Goal: Task Accomplishment & Management: Manage account settings

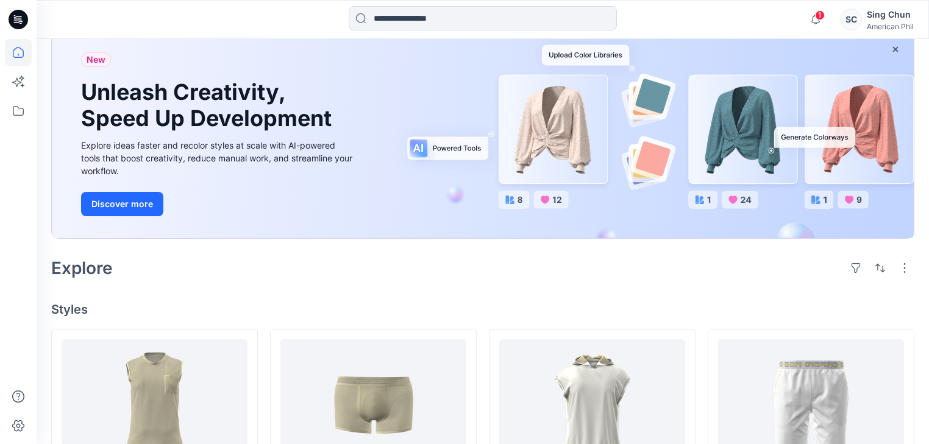
scroll to position [49, 0]
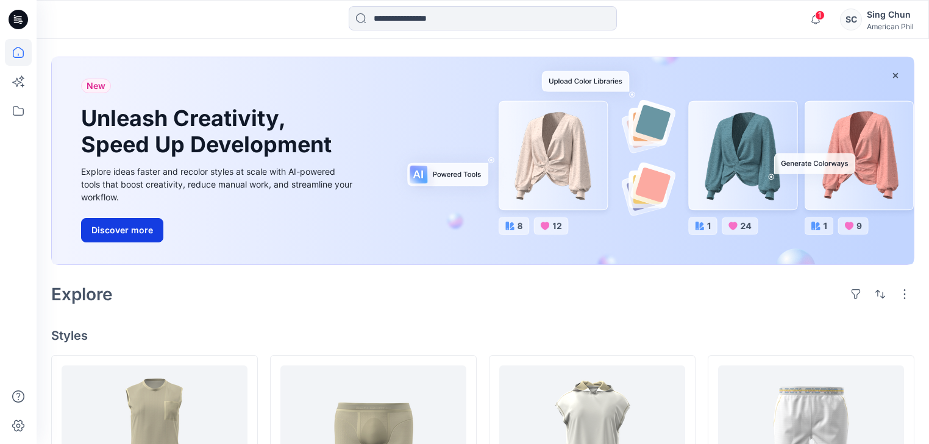
click at [126, 243] on button "Discover more" at bounding box center [122, 230] width 82 height 24
click at [491, 15] on input at bounding box center [483, 18] width 268 height 24
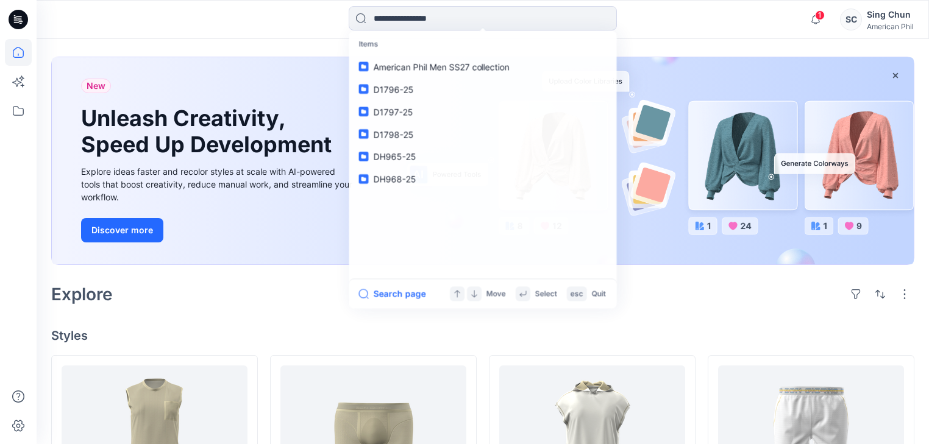
click at [10, 185] on div at bounding box center [18, 241] width 27 height 405
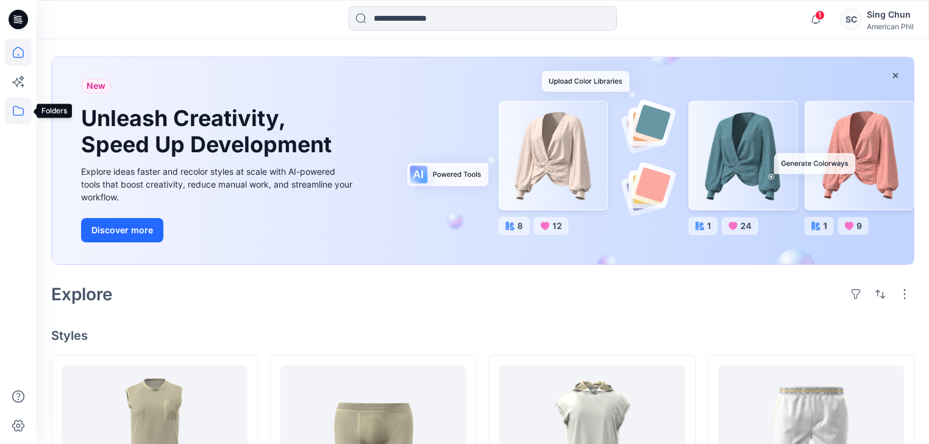
click at [16, 110] on icon at bounding box center [18, 111] width 27 height 27
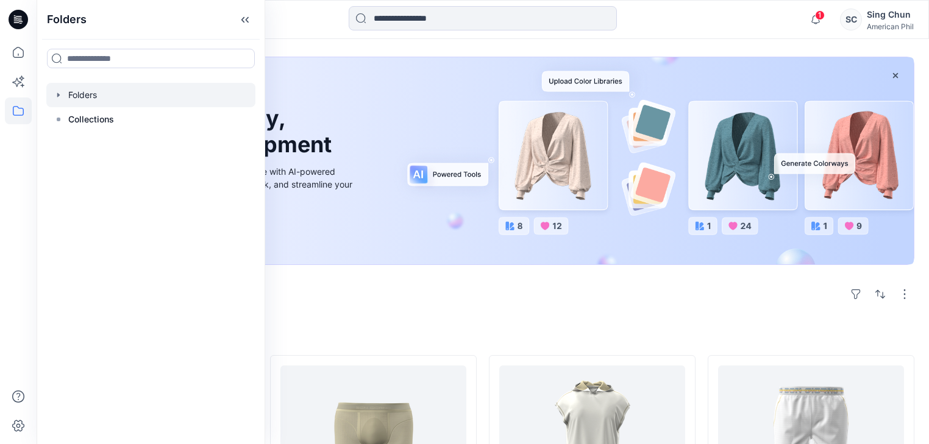
click at [93, 101] on div at bounding box center [150, 95] width 209 height 24
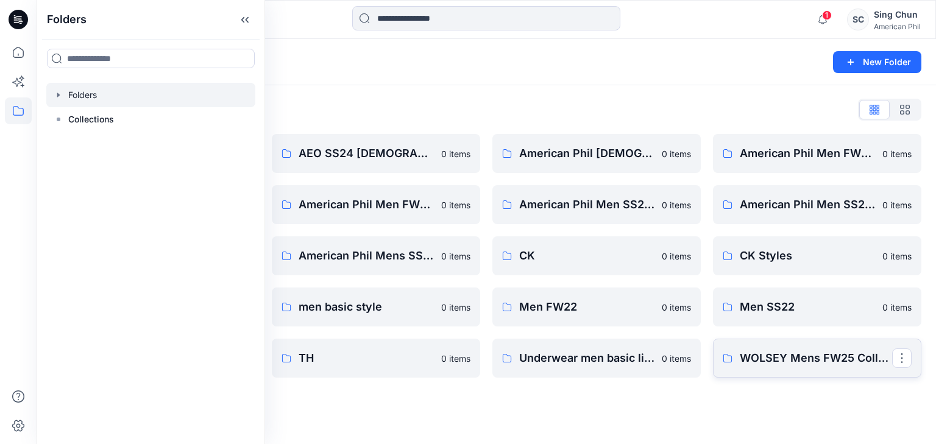
click at [738, 368] on link "WOLSEY Mens FW25 Collections" at bounding box center [817, 358] width 208 height 39
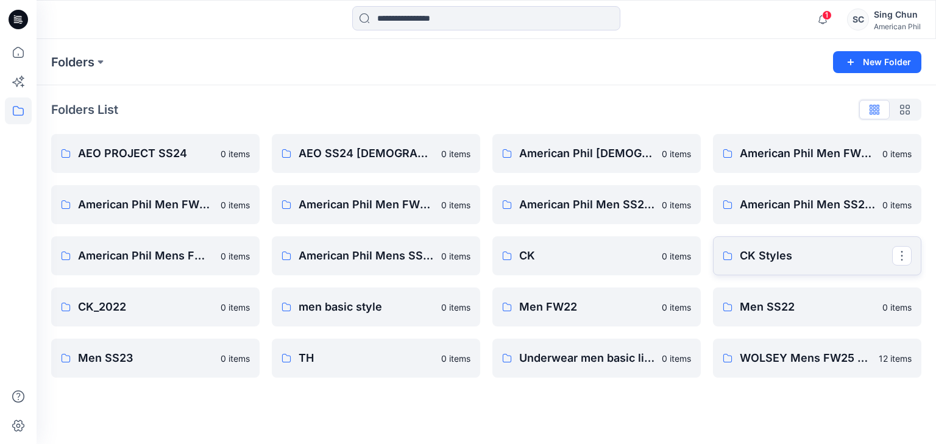
click at [775, 255] on p "CK Styles" at bounding box center [816, 256] width 152 height 17
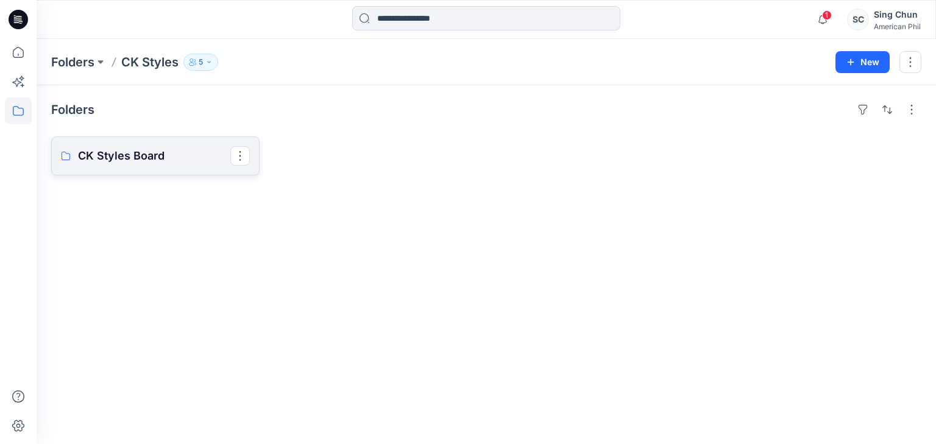
click at [148, 164] on p "CK Styles Board" at bounding box center [154, 156] width 152 height 17
click at [18, 16] on icon at bounding box center [19, 16] width 6 height 1
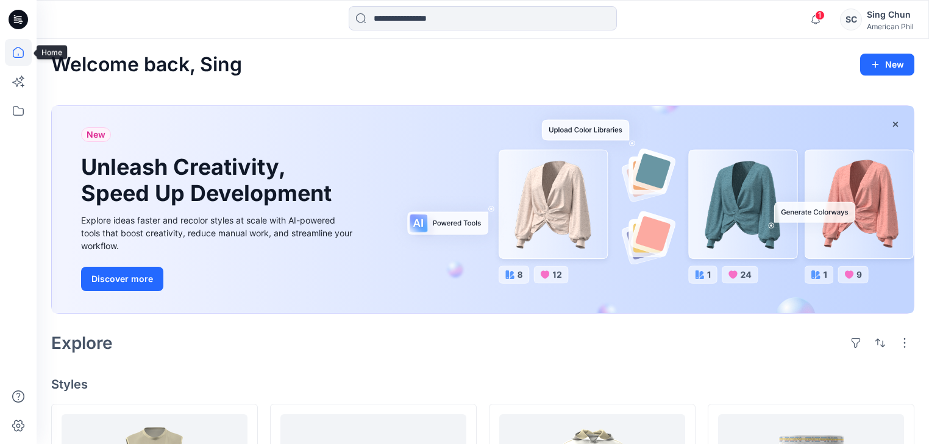
click at [12, 54] on icon at bounding box center [18, 52] width 27 height 27
click at [14, 82] on icon at bounding box center [16, 82] width 9 height 9
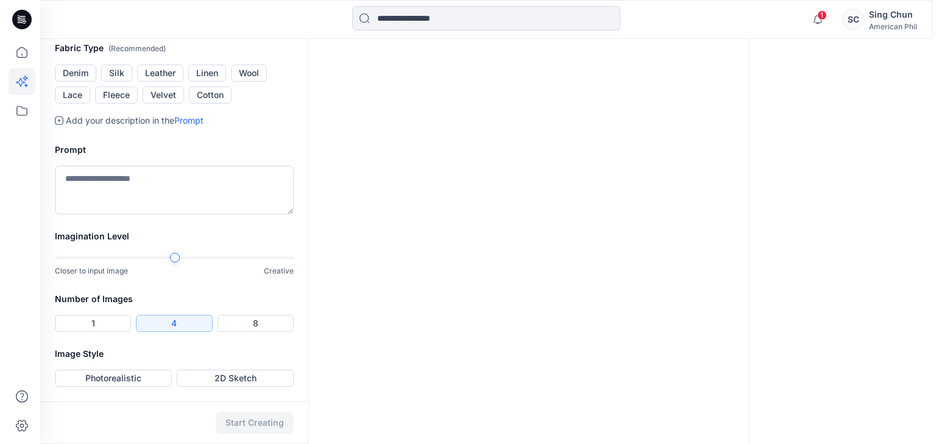
scroll to position [382, 0]
click at [16, 112] on icon at bounding box center [18, 111] width 27 height 27
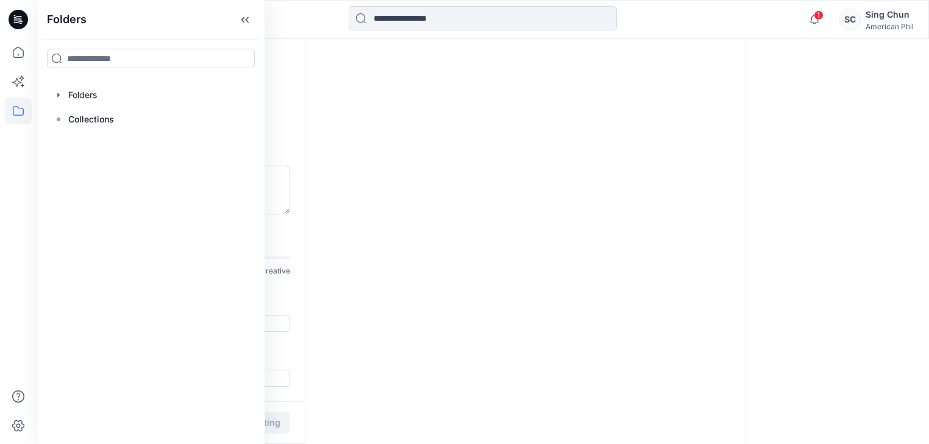
click at [841, 16] on div "SC" at bounding box center [850, 20] width 22 height 22
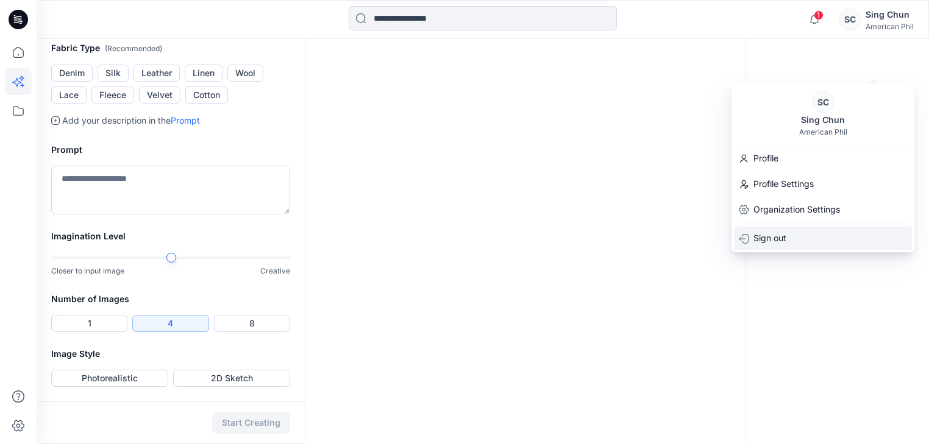
click at [782, 231] on p "Sign out" at bounding box center [770, 238] width 33 height 15
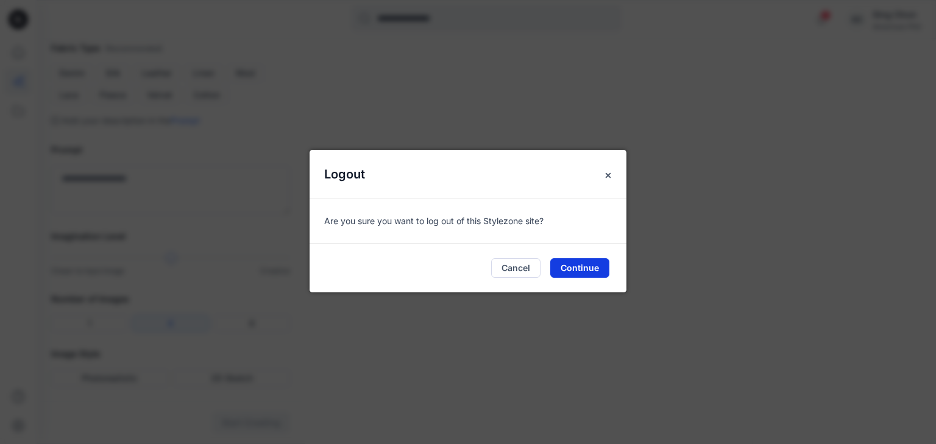
click at [559, 274] on button "Continue" at bounding box center [580, 268] width 59 height 20
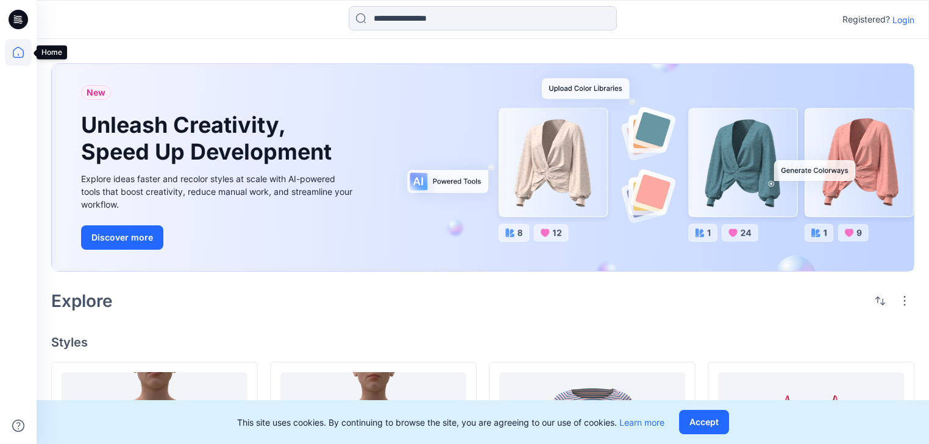
click at [12, 49] on icon at bounding box center [18, 52] width 27 height 27
click at [449, 17] on input at bounding box center [483, 18] width 268 height 24
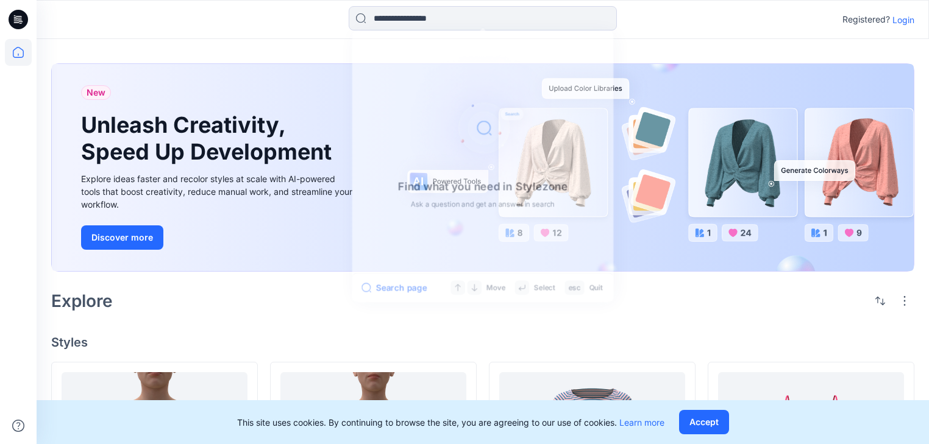
click at [274, 250] on link "Discover more" at bounding box center [218, 238] width 274 height 24
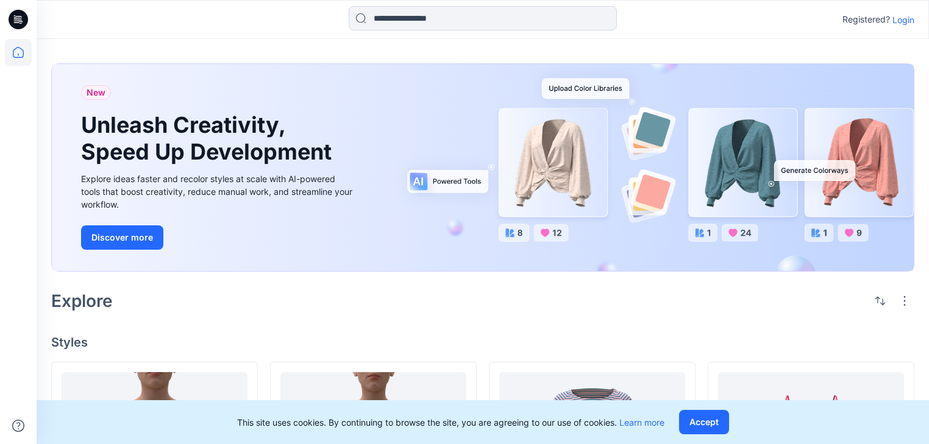
click at [12, 16] on icon at bounding box center [19, 20] width 20 height 20
click at [15, 16] on icon at bounding box center [19, 20] width 20 height 20
click at [19, 51] on icon at bounding box center [18, 52] width 27 height 27
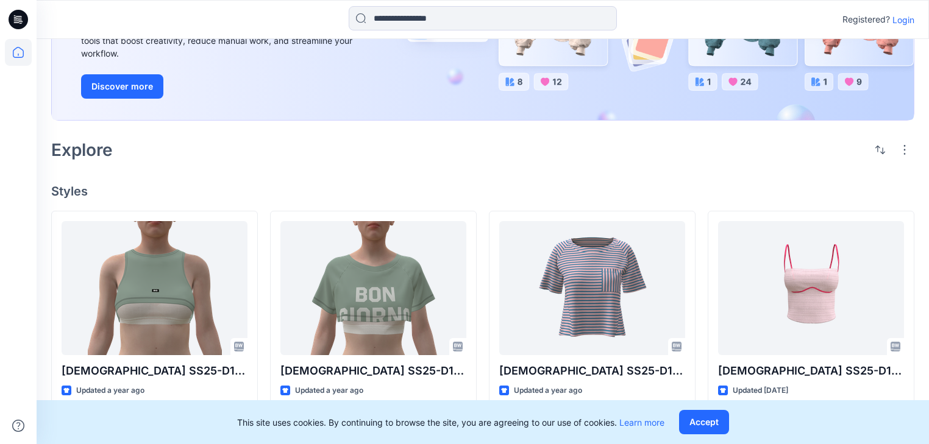
scroll to position [49, 0]
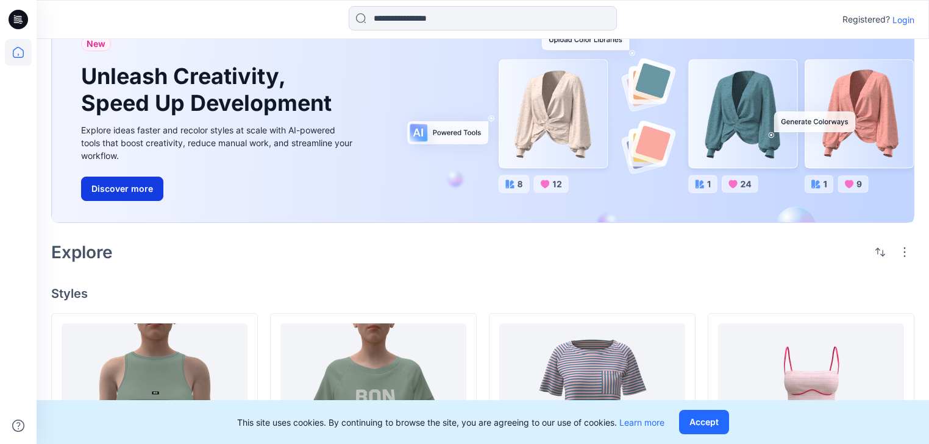
click at [136, 201] on button "Discover more" at bounding box center [122, 189] width 82 height 24
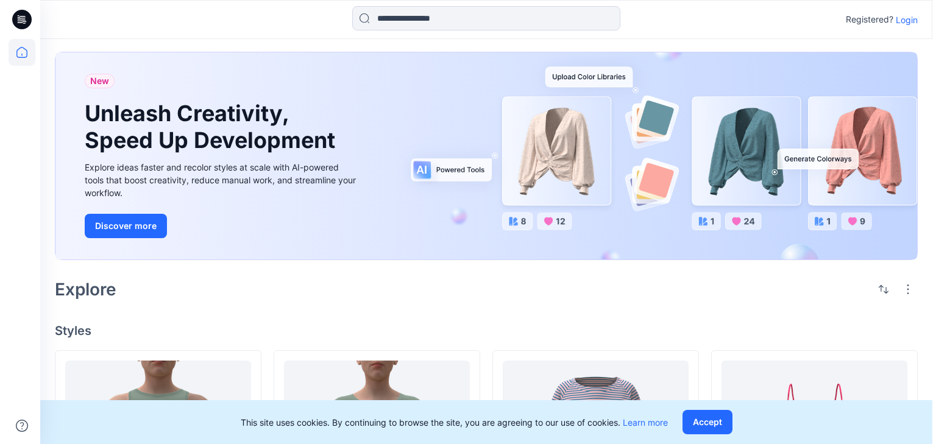
scroll to position [0, 0]
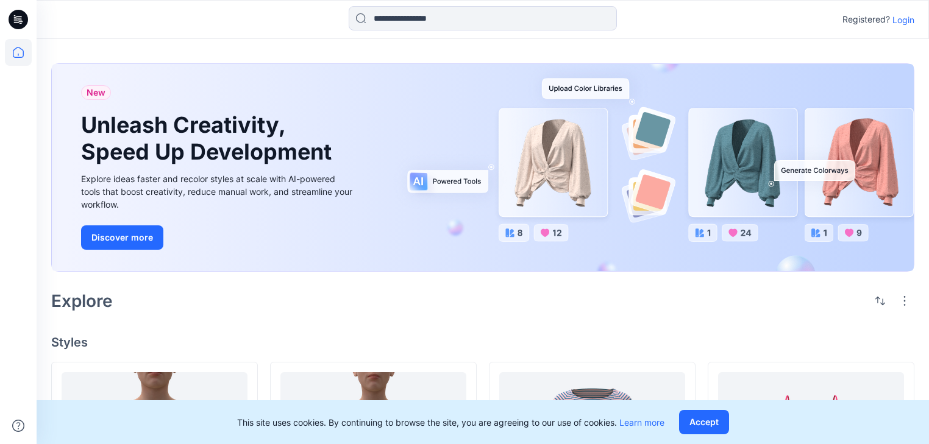
click at [897, 20] on p "Login" at bounding box center [904, 19] width 22 height 13
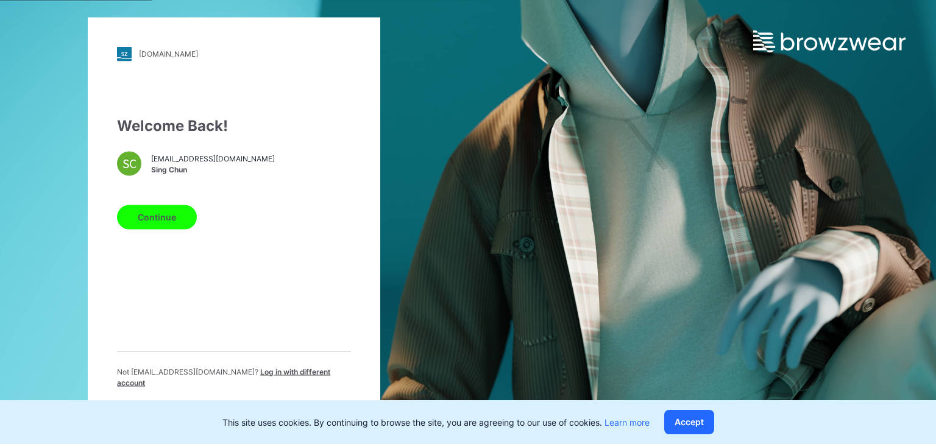
click at [156, 217] on button "Continue" at bounding box center [157, 217] width 80 height 24
